Goal: Task Accomplishment & Management: Use online tool/utility

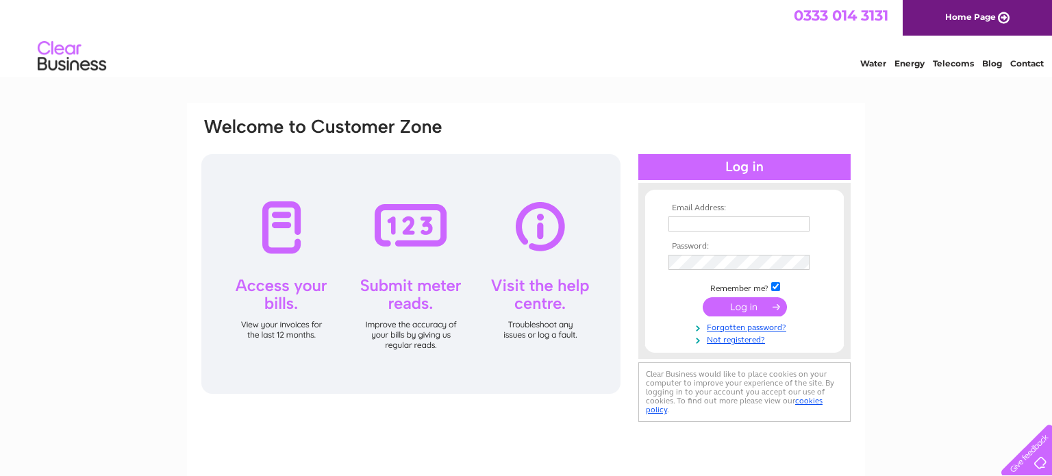
type input "tara@wheeloffate.co.uk"
click at [755, 305] on input "submit" at bounding box center [745, 306] width 84 height 19
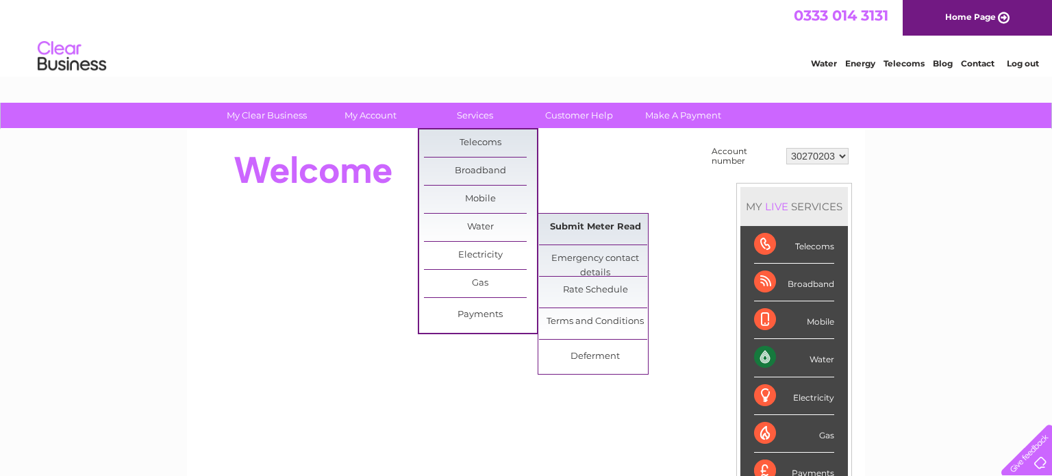
click at [578, 234] on link "Submit Meter Read" at bounding box center [595, 227] width 113 height 27
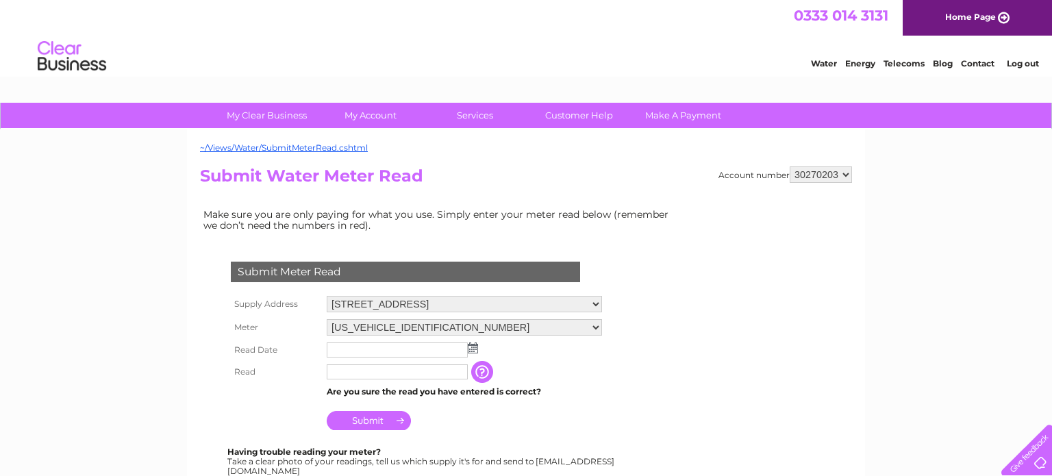
click at [351, 371] on input "text" at bounding box center [397, 372] width 141 height 15
type input "0156"
click at [474, 345] on img at bounding box center [473, 348] width 10 height 11
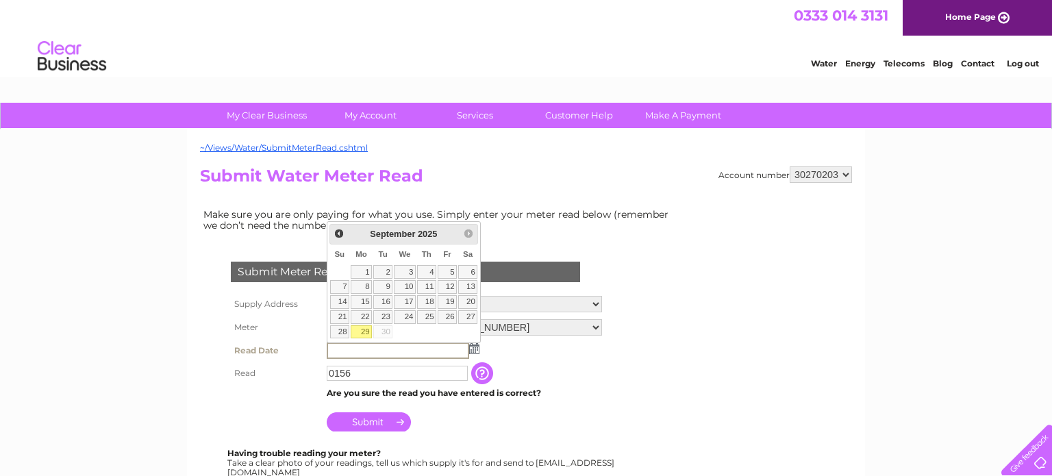
click at [361, 328] on link "29" at bounding box center [361, 332] width 21 height 14
type input "[DATE]"
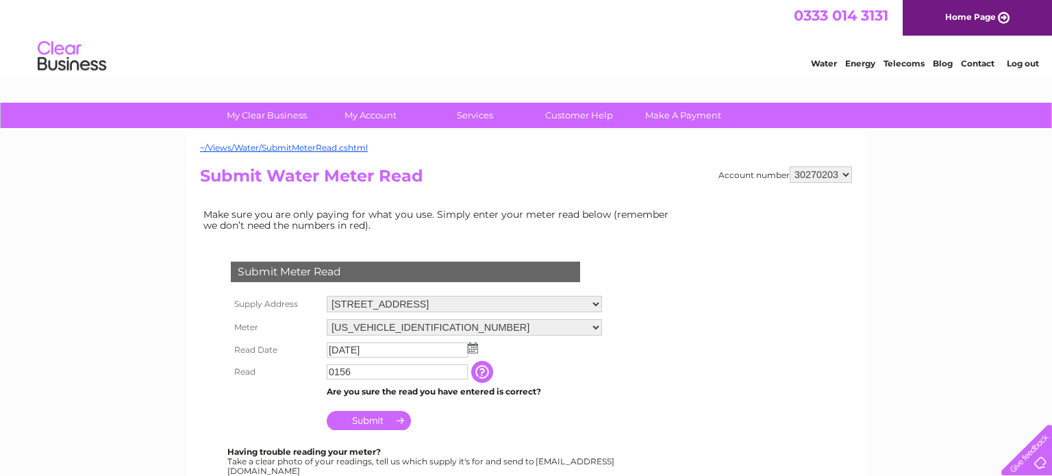
click at [370, 420] on input "Submit" at bounding box center [369, 420] width 84 height 19
